Goal: Transaction & Acquisition: Purchase product/service

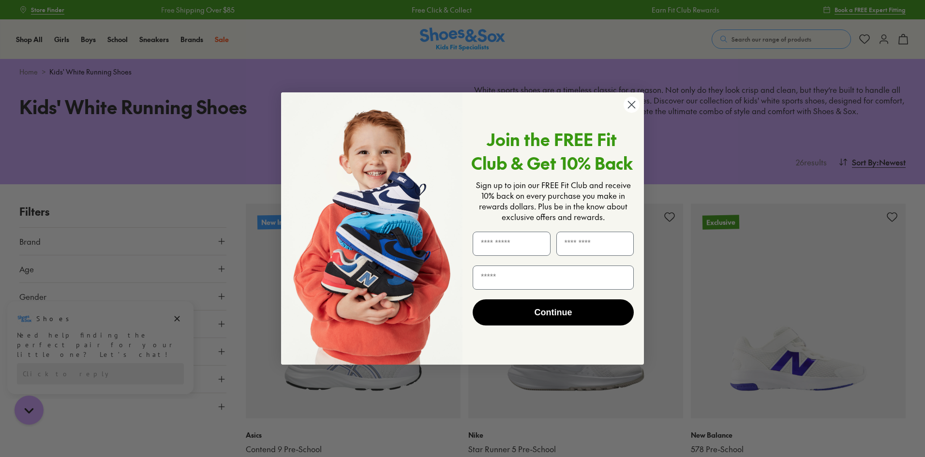
click at [632, 103] on circle "Close dialog" at bounding box center [632, 105] width 16 height 16
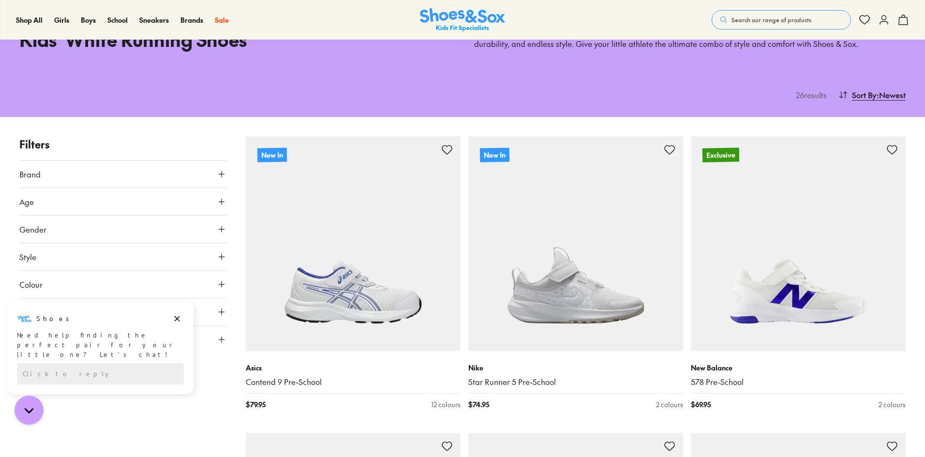
scroll to position [145, 0]
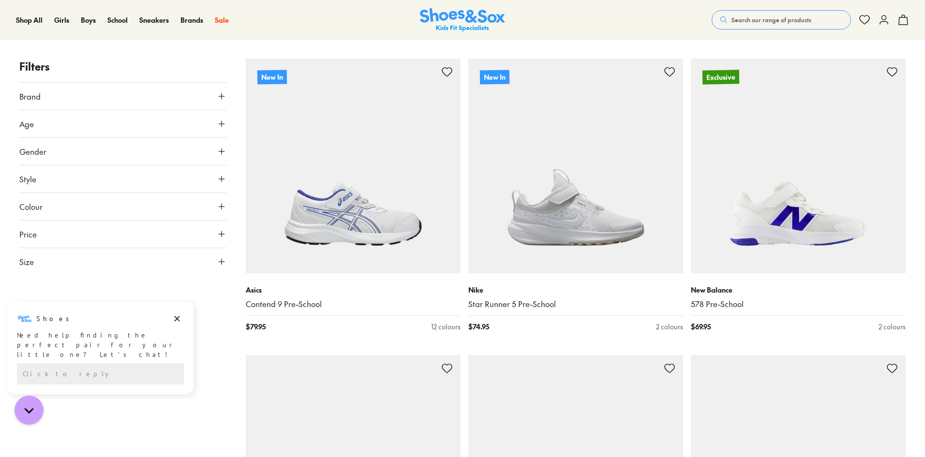
click at [223, 260] on icon at bounding box center [222, 262] width 10 height 10
click at [173, 319] on icon "Dismiss campaign" at bounding box center [177, 319] width 10 height 12
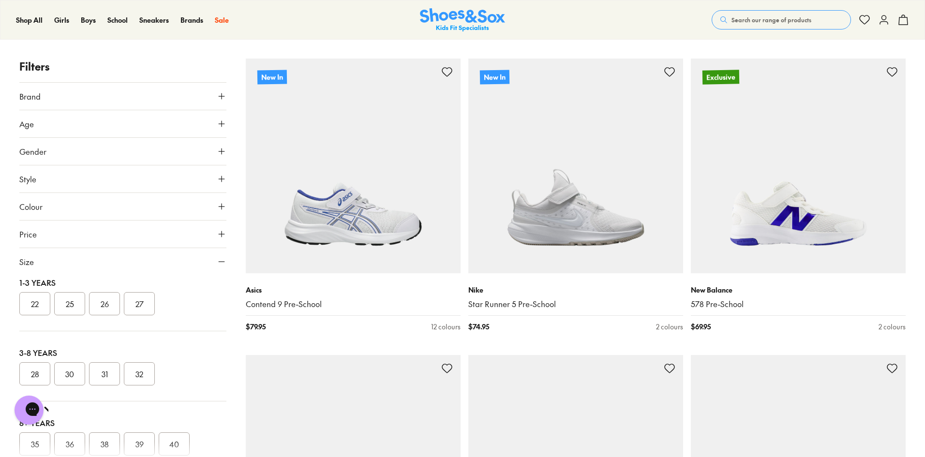
scroll to position [0, 0]
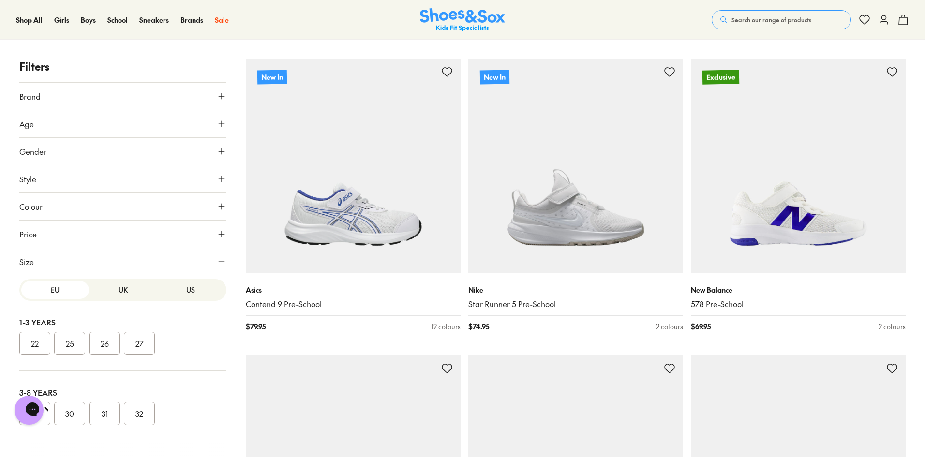
click at [115, 292] on button "UK" at bounding box center [123, 290] width 68 height 18
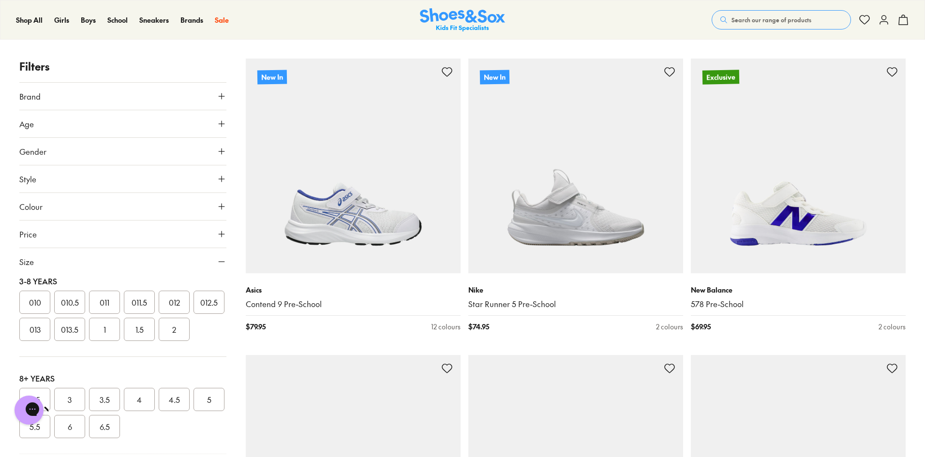
scroll to position [97, 0]
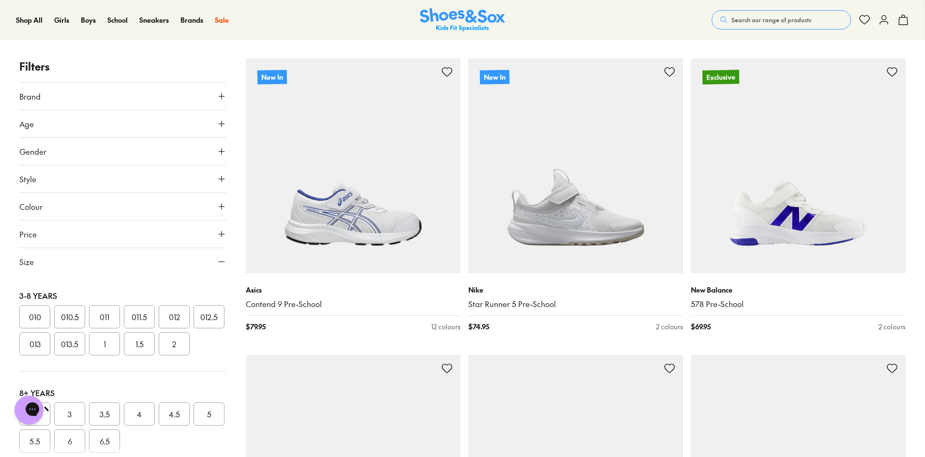
click at [181, 329] on button "012" at bounding box center [174, 316] width 31 height 23
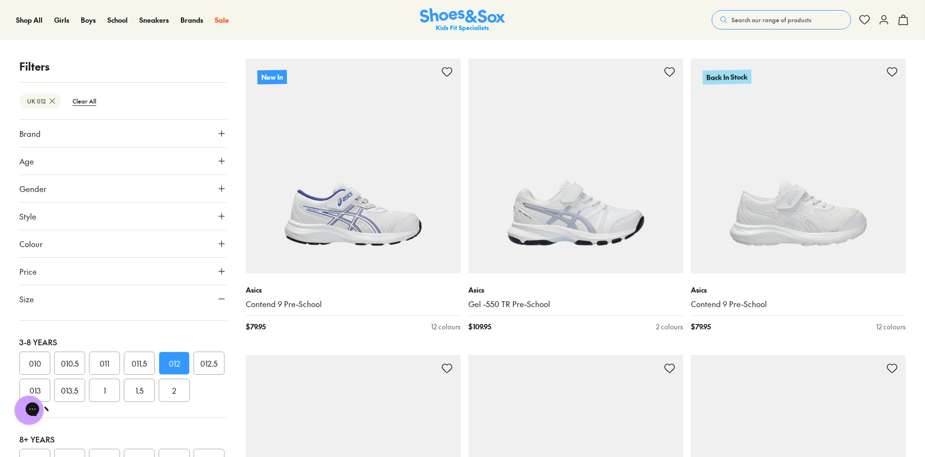
scroll to position [97, 0]
click at [137, 366] on button "011.5" at bounding box center [139, 354] width 31 height 23
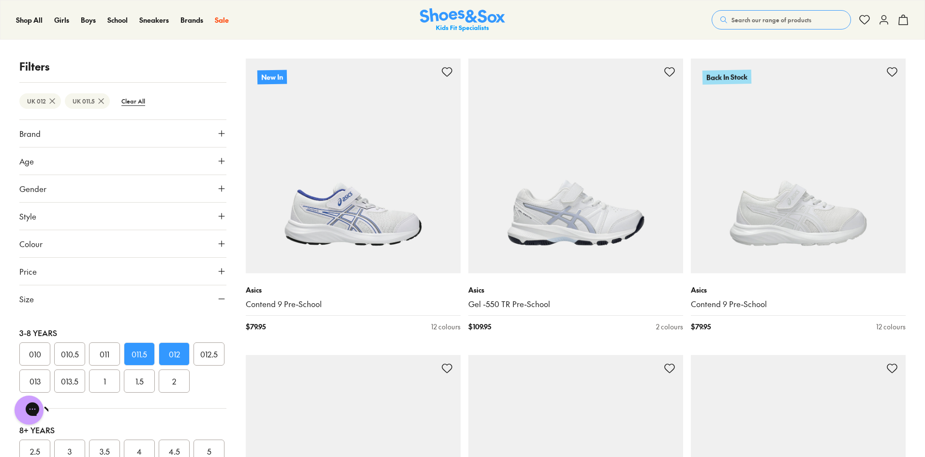
click at [172, 366] on button "012" at bounding box center [174, 354] width 31 height 23
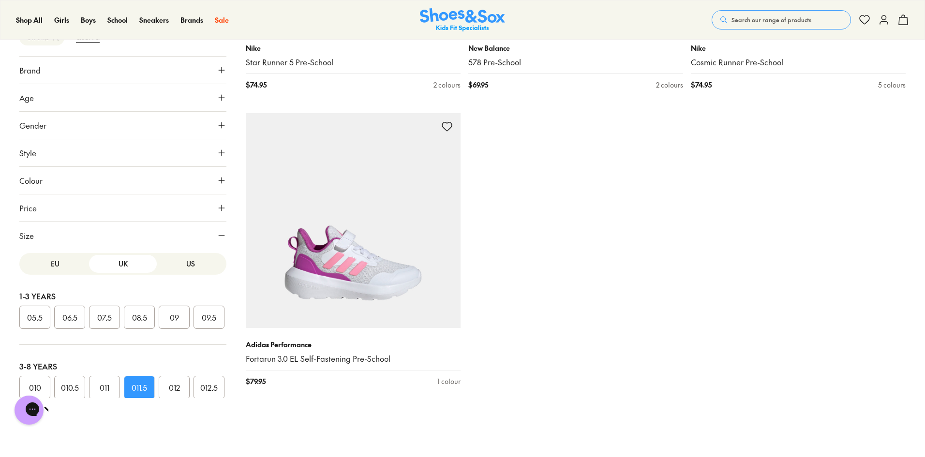
click at [178, 265] on button "US" at bounding box center [191, 264] width 68 height 18
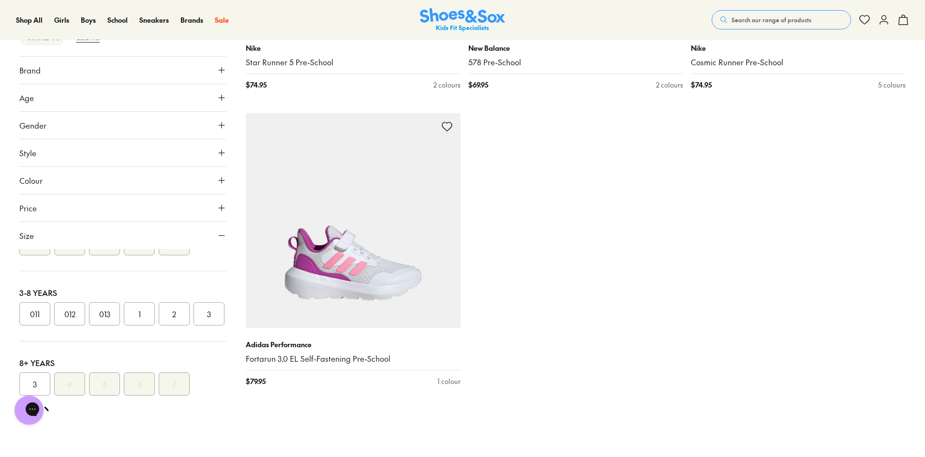
scroll to position [101, 0]
click at [64, 303] on button "012" at bounding box center [69, 314] width 31 height 23
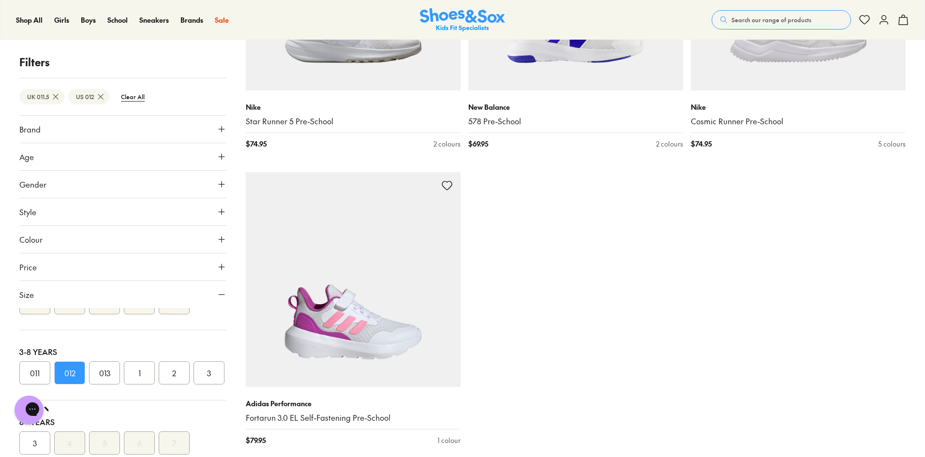
scroll to position [330, 0]
